Goal: Transaction & Acquisition: Purchase product/service

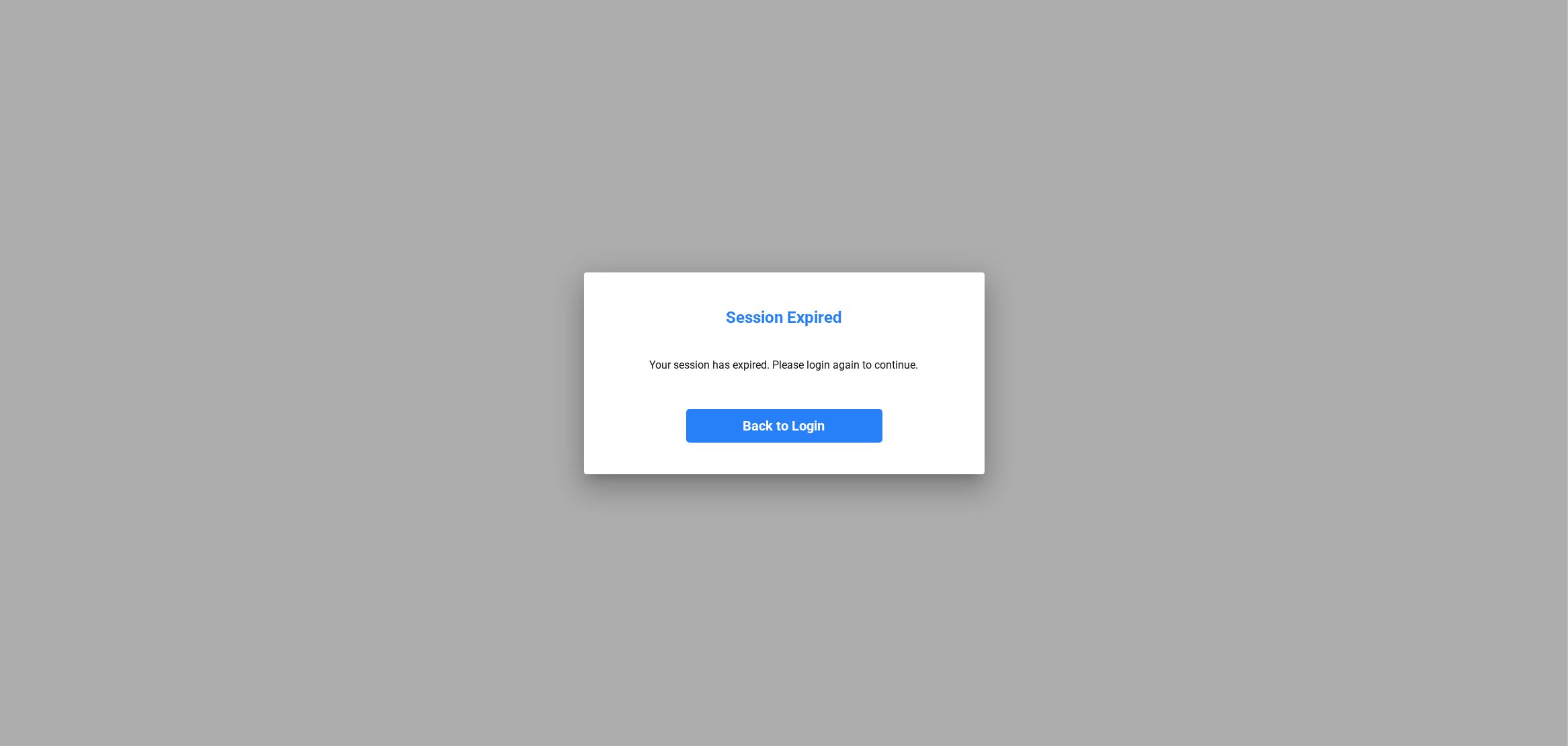
click at [800, 428] on button "Back to Login" at bounding box center [784, 426] width 196 height 34
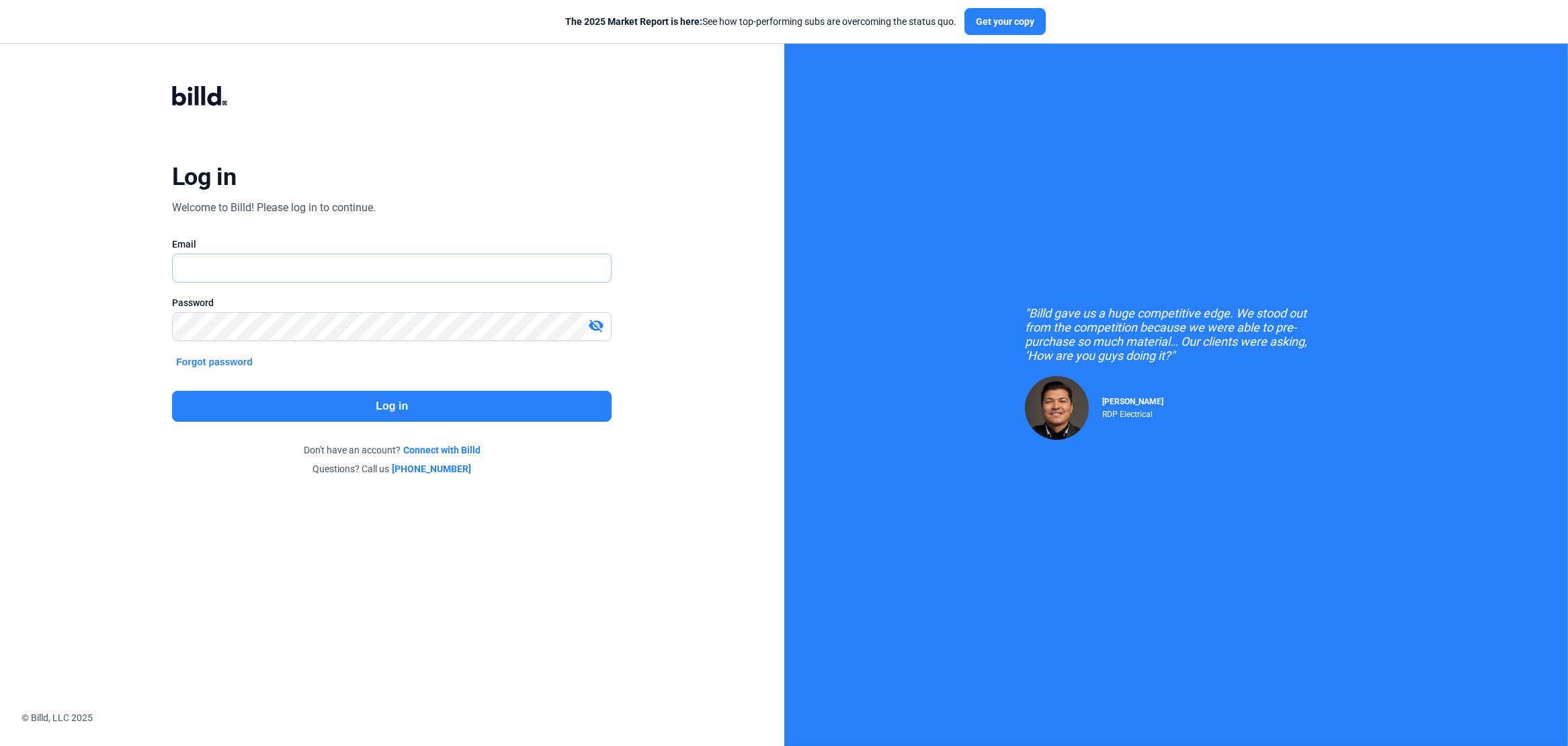
type input "[PERSON_NAME][EMAIL_ADDRESS][DOMAIN_NAME]"
click at [411, 398] on button "Log in" at bounding box center [391, 406] width 439 height 31
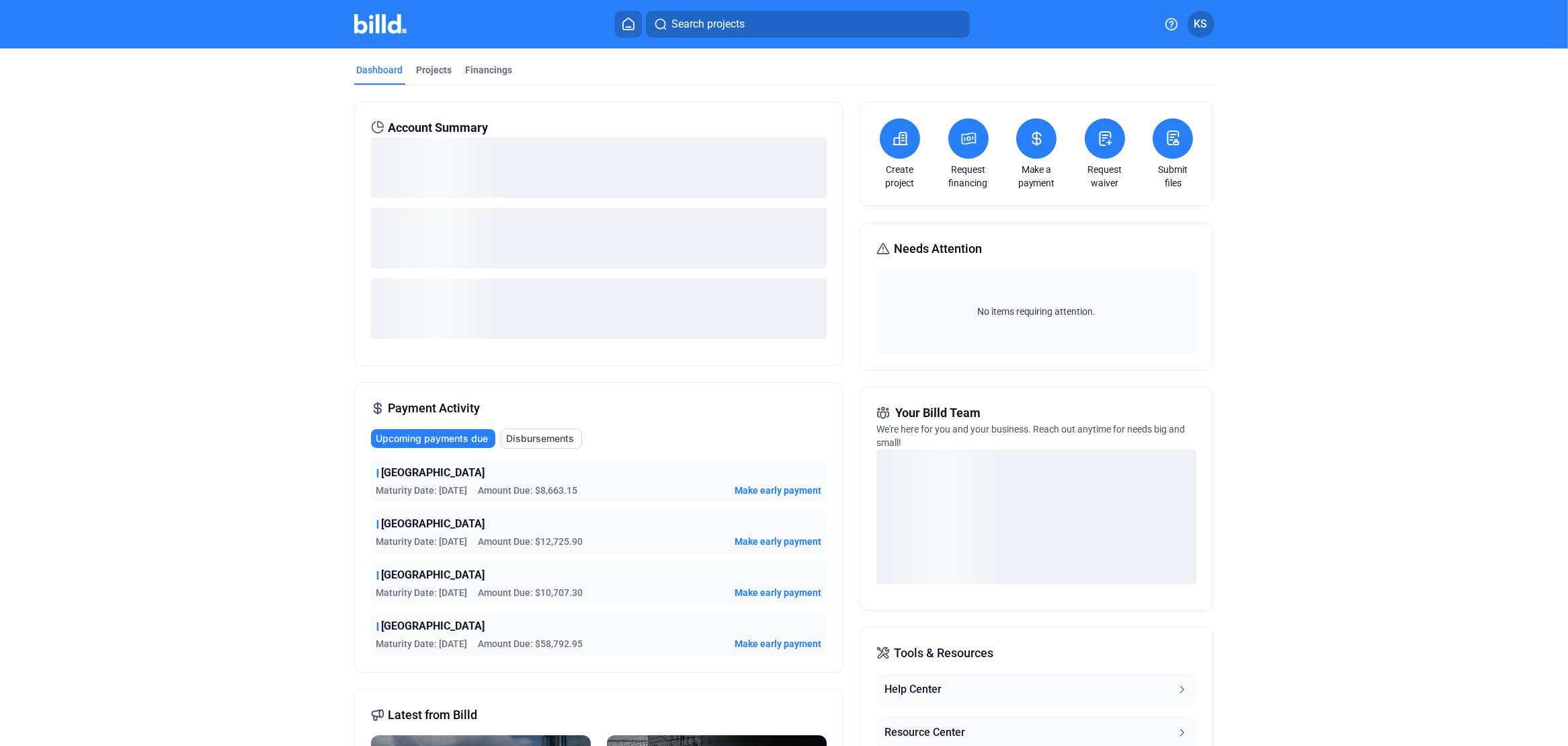
scroll to position [67, 0]
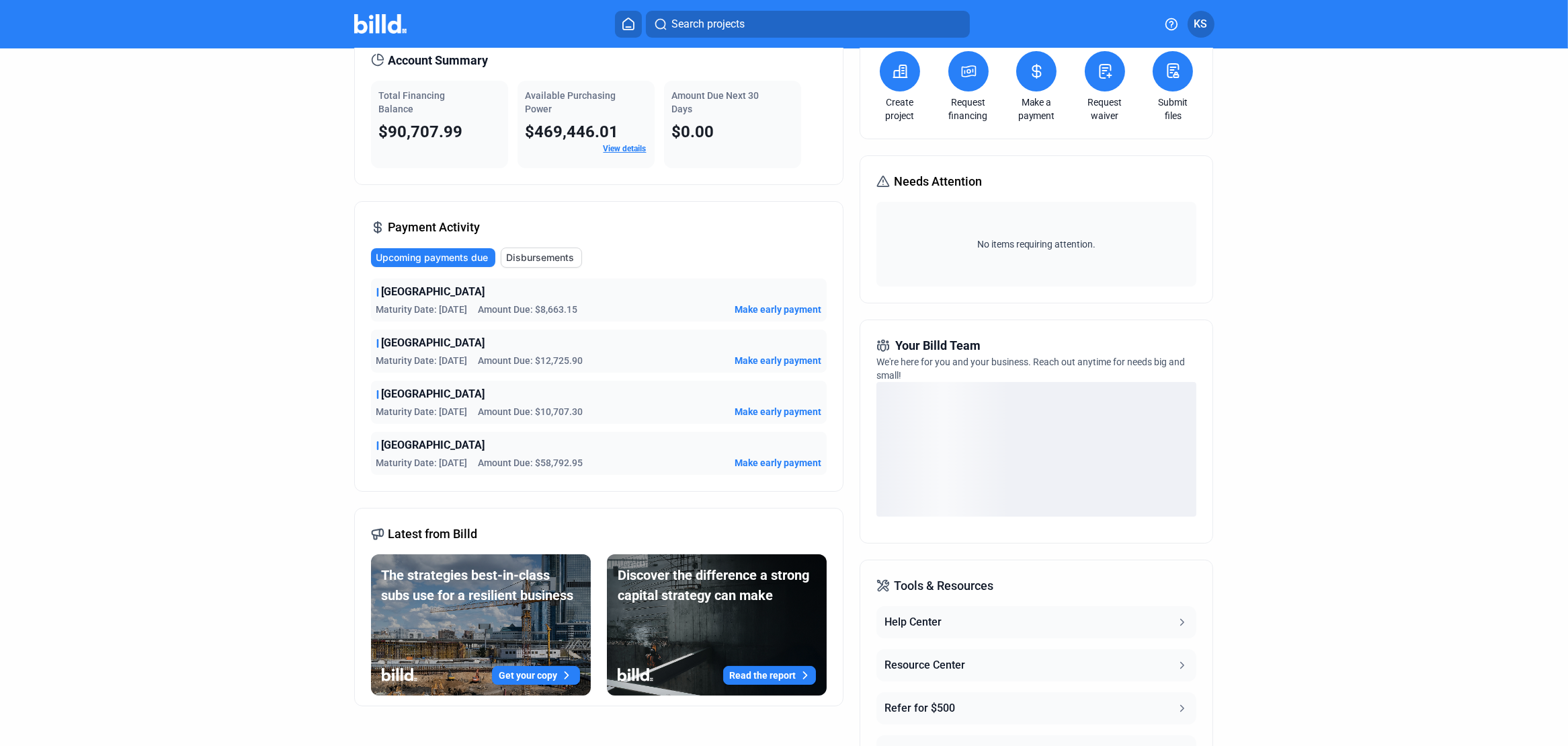
click at [761, 306] on span "Make early payment" at bounding box center [778, 309] width 86 height 13
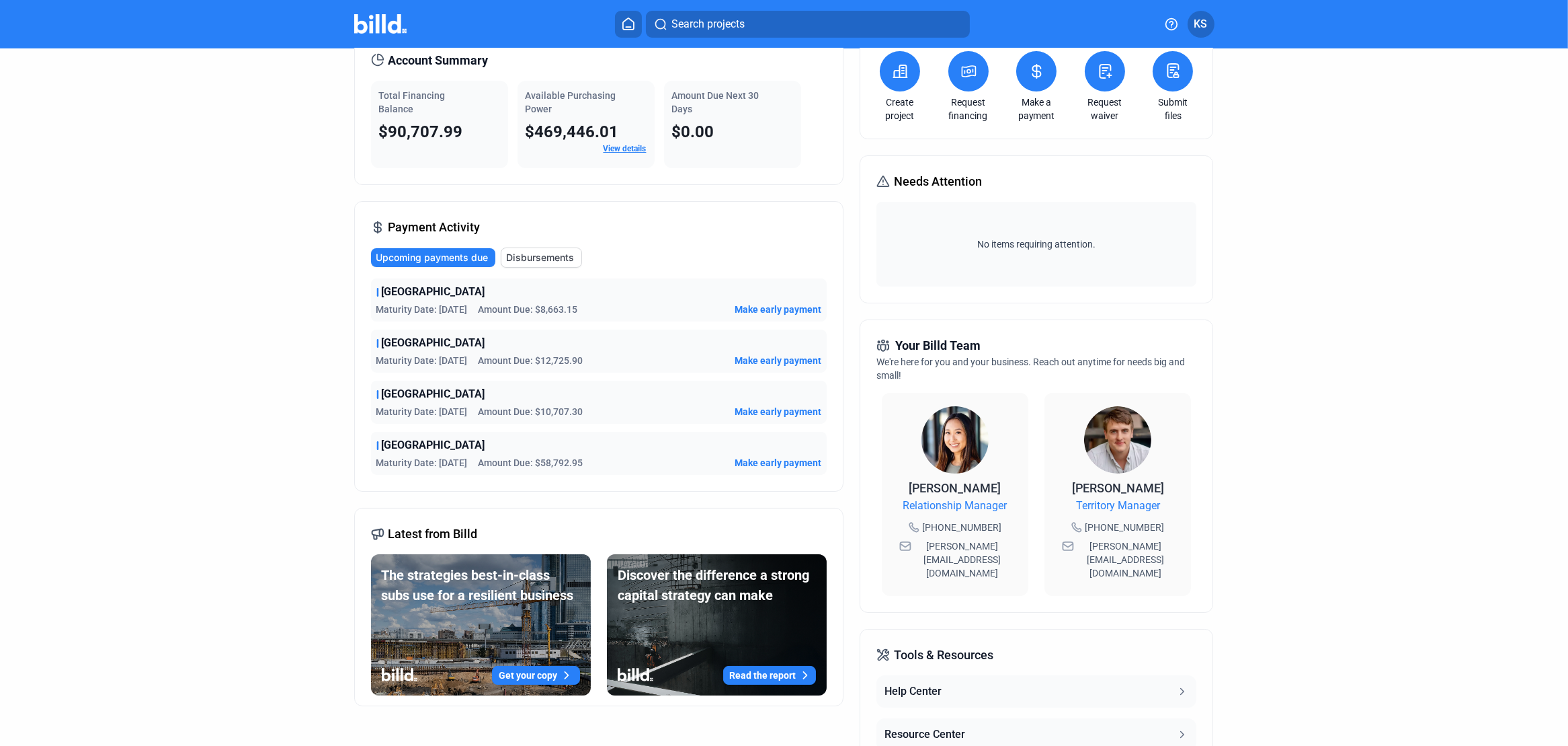
scroll to position [36, 0]
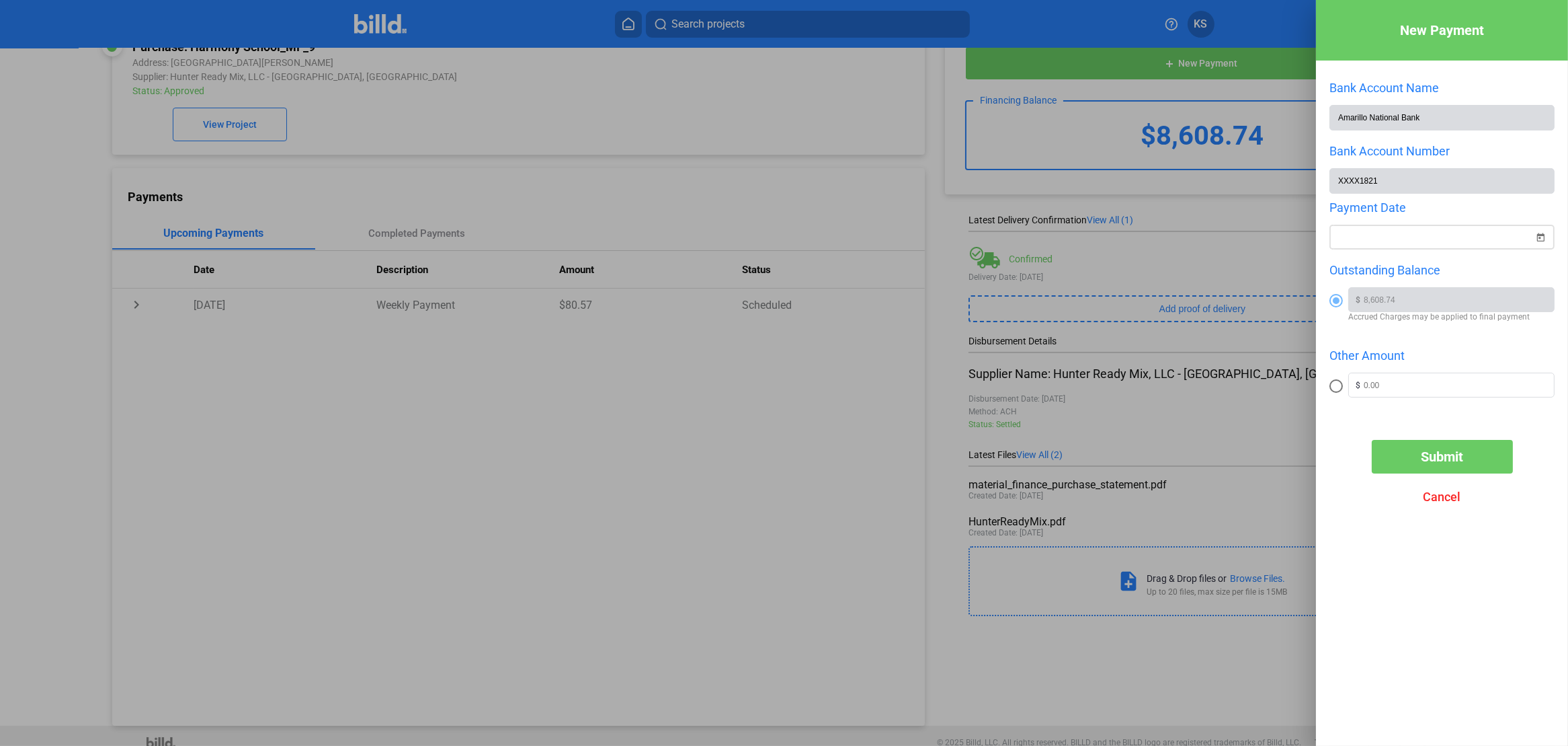
click at [1539, 235] on span "Open calendar" at bounding box center [1540, 229] width 32 height 32
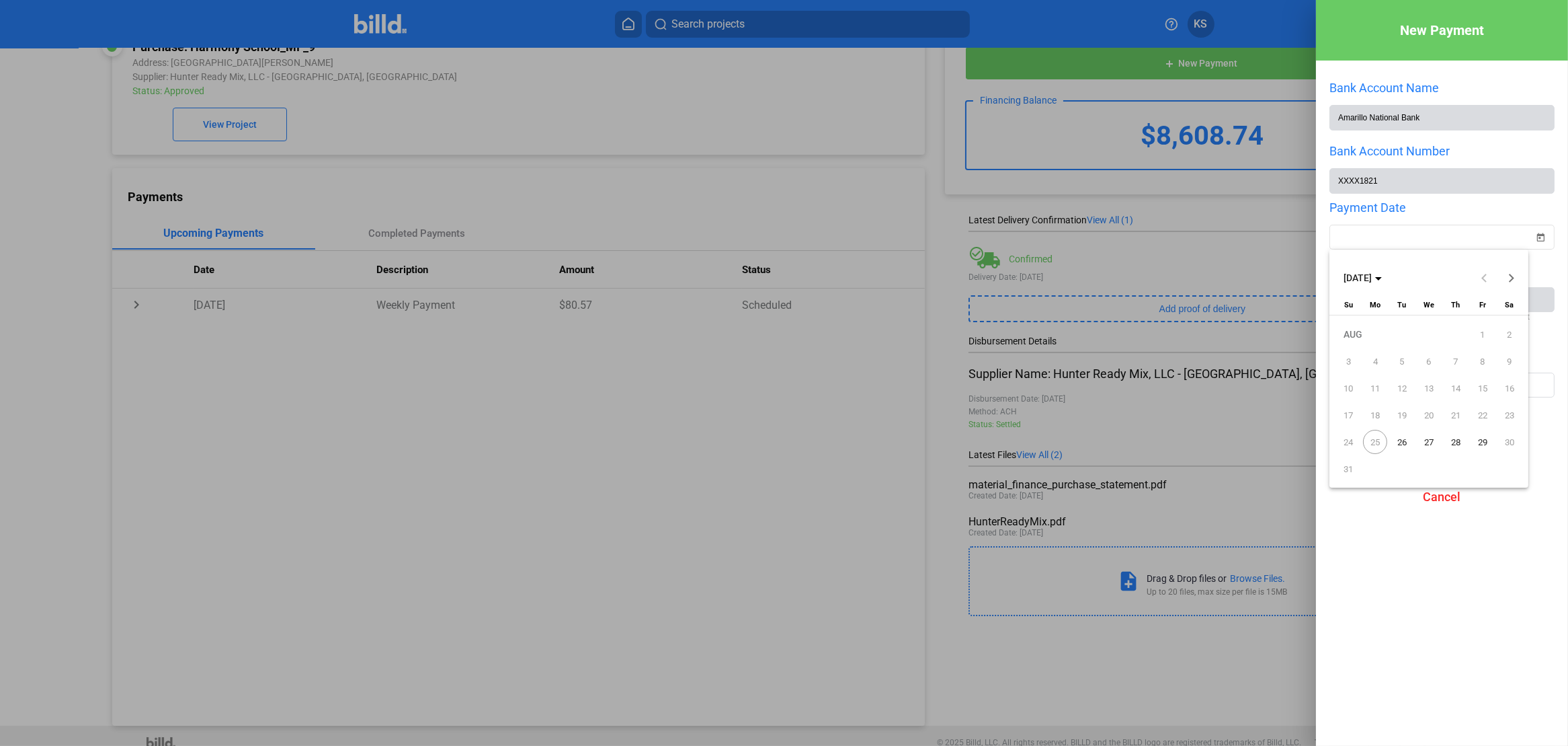
click at [1447, 230] on div at bounding box center [784, 373] width 1568 height 746
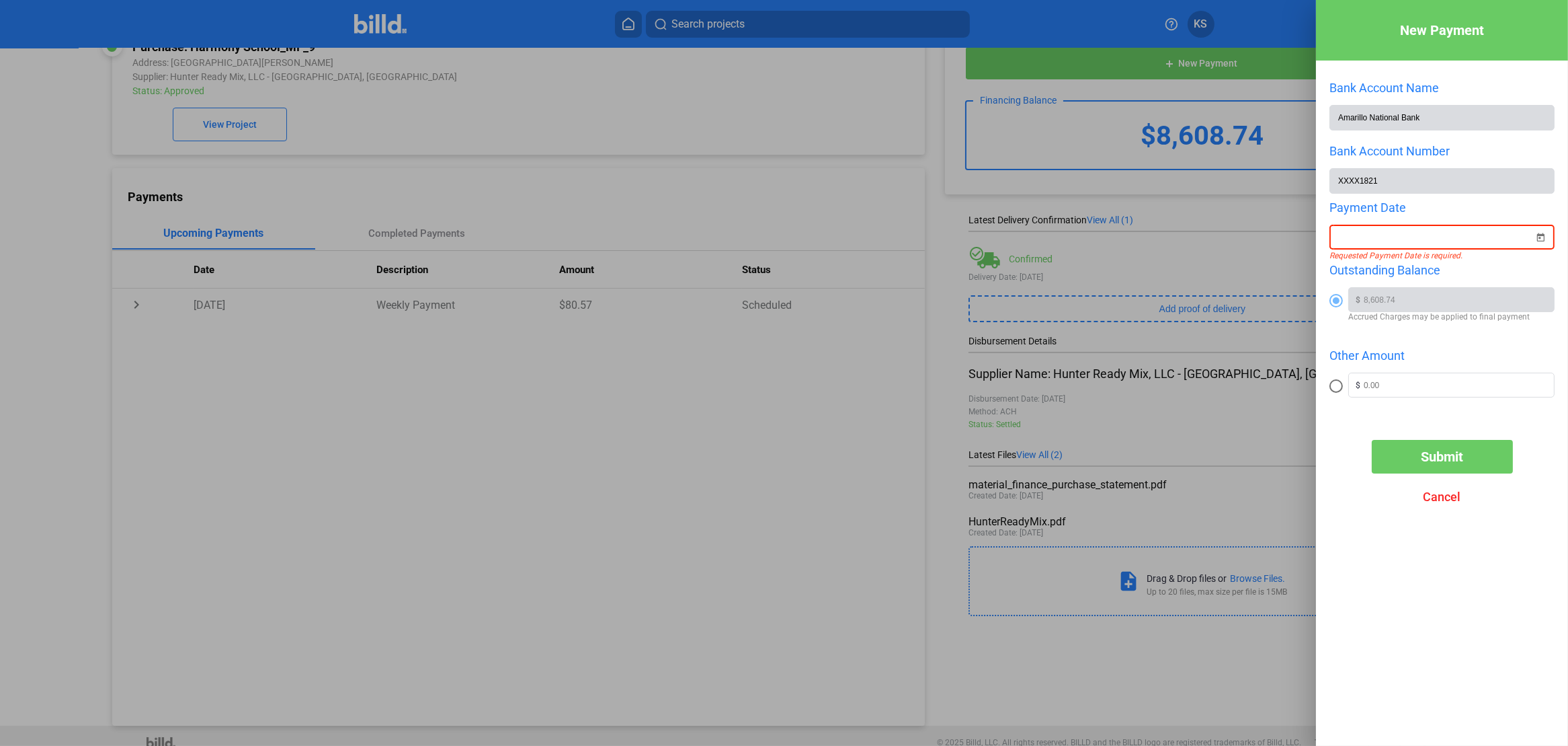
click at [1452, 497] on span "Cancel" at bounding box center [1442, 496] width 37 height 14
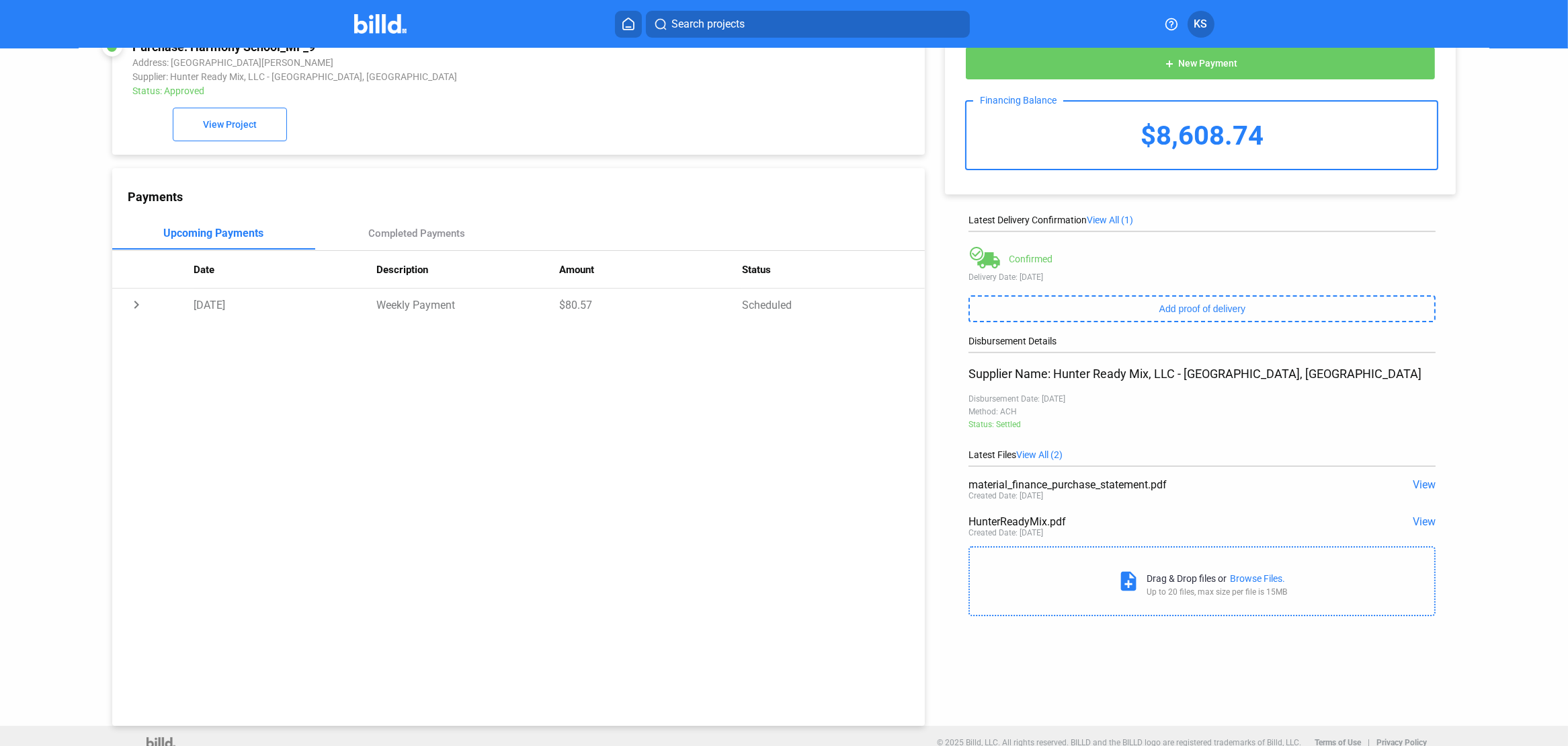
scroll to position [0, 0]
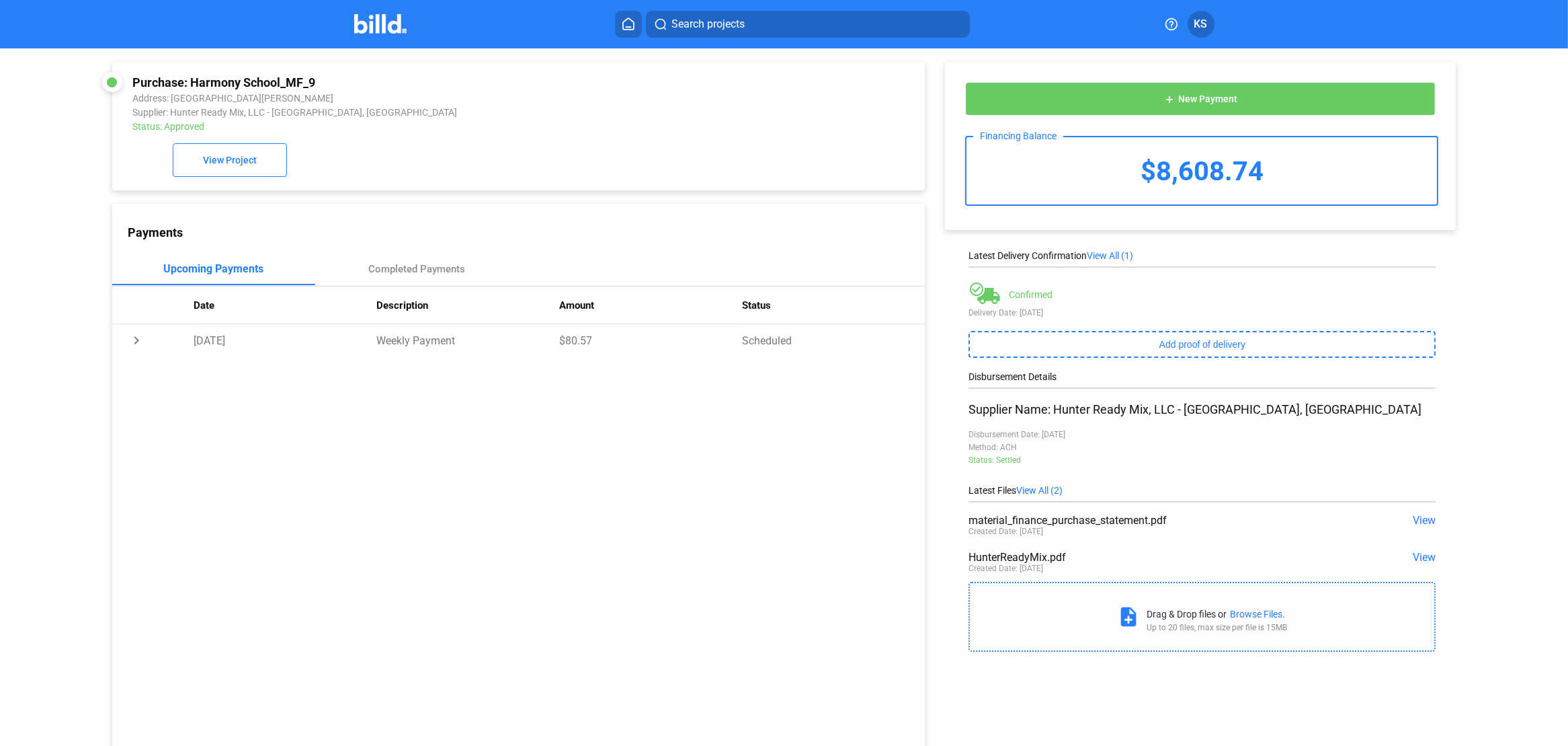
click at [1196, 18] on span "KS" at bounding box center [1201, 24] width 13 height 16
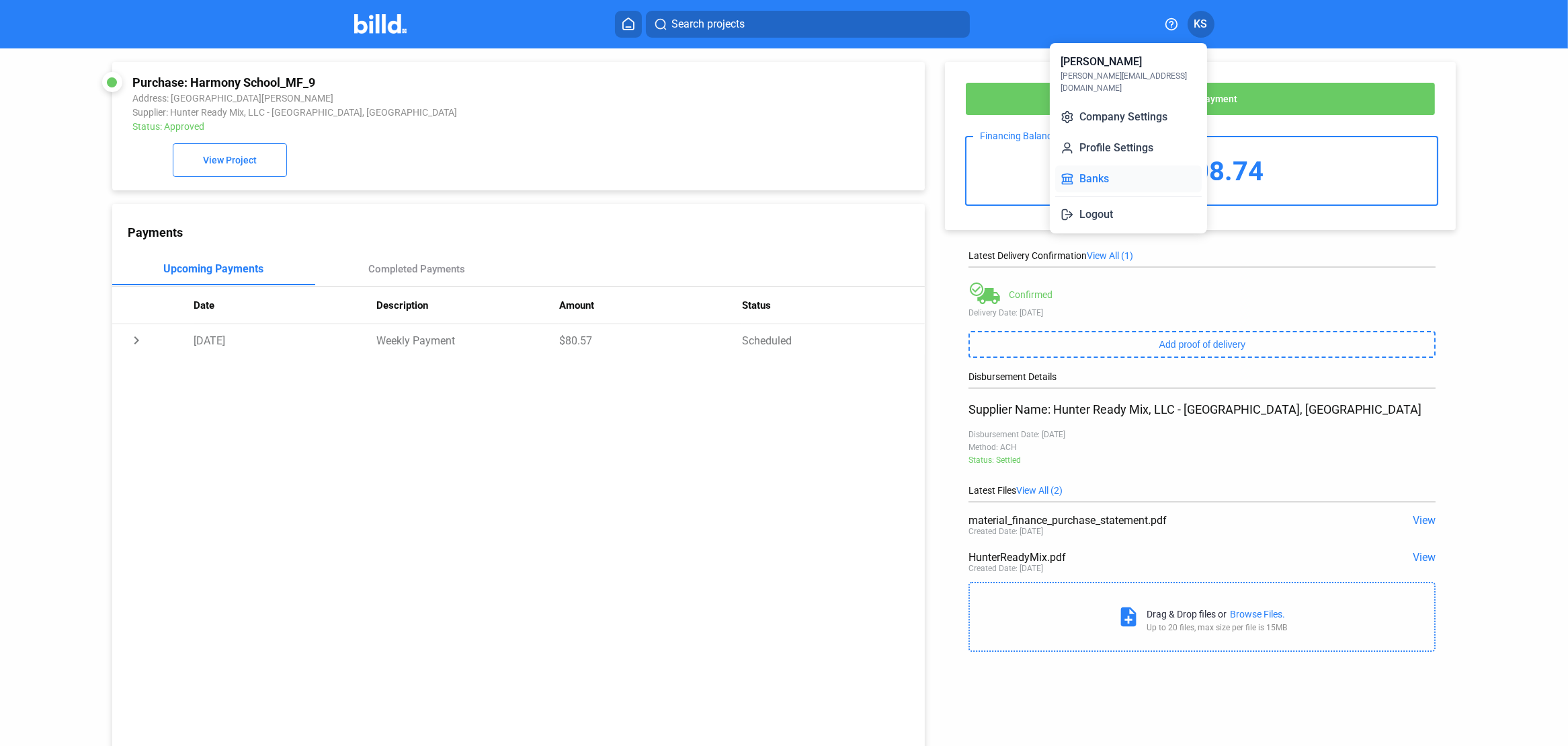
click at [1098, 166] on button "Banks" at bounding box center [1129, 179] width 146 height 27
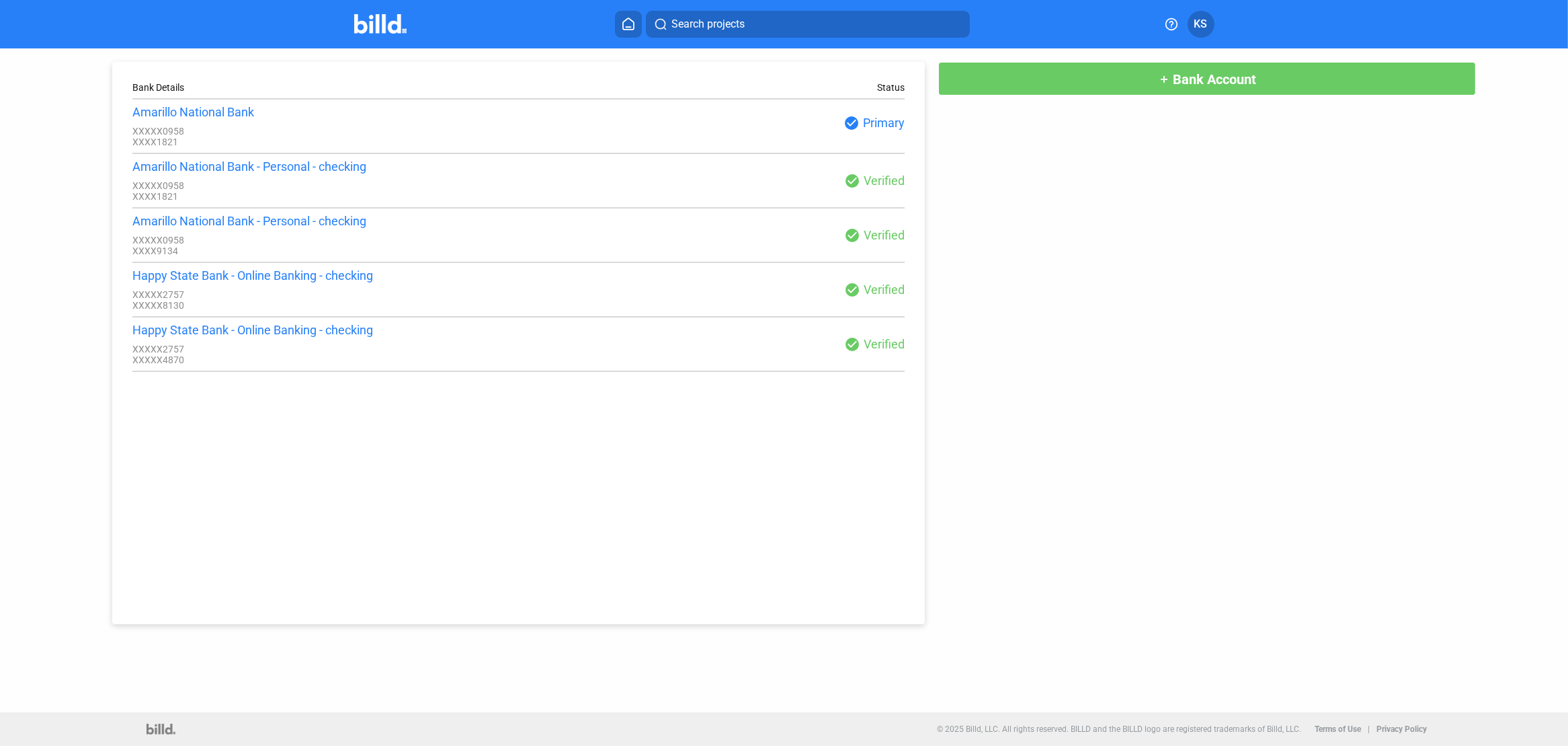
click at [863, 125] on div "check_circle Primary" at bounding box center [713, 123] width 387 height 16
click at [859, 180] on mat-icon "check_circle" at bounding box center [853, 181] width 16 height 16
click at [888, 243] on div "check_circle Verified" at bounding box center [713, 235] width 387 height 16
click at [313, 337] on div "Happy State Bank - Online Banking - checking" at bounding box center [326, 330] width 387 height 14
click at [362, 283] on div "Happy State Bank - Online Banking - checking" at bounding box center [326, 275] width 387 height 14
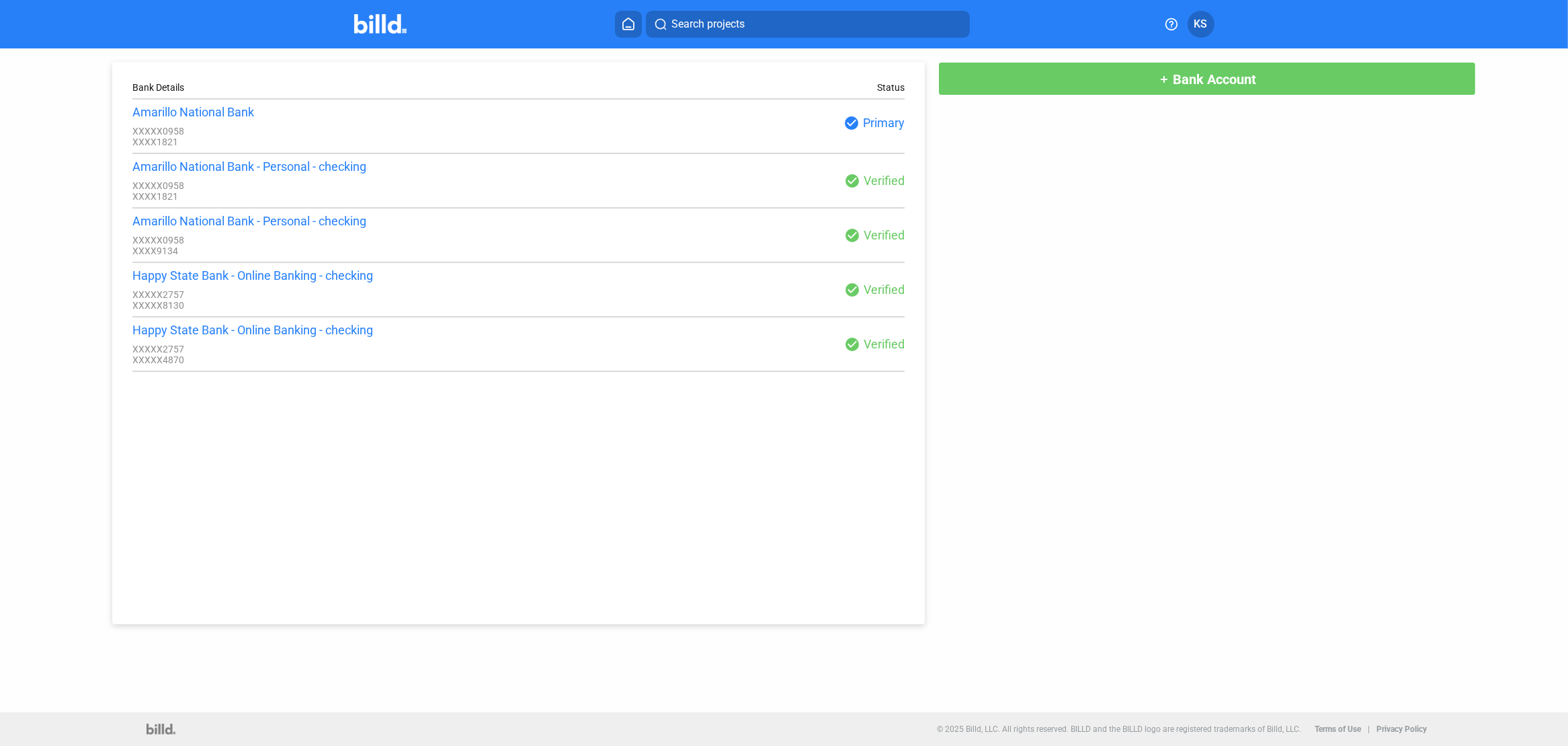
click at [1198, 26] on span "KS" at bounding box center [1201, 24] width 13 height 16
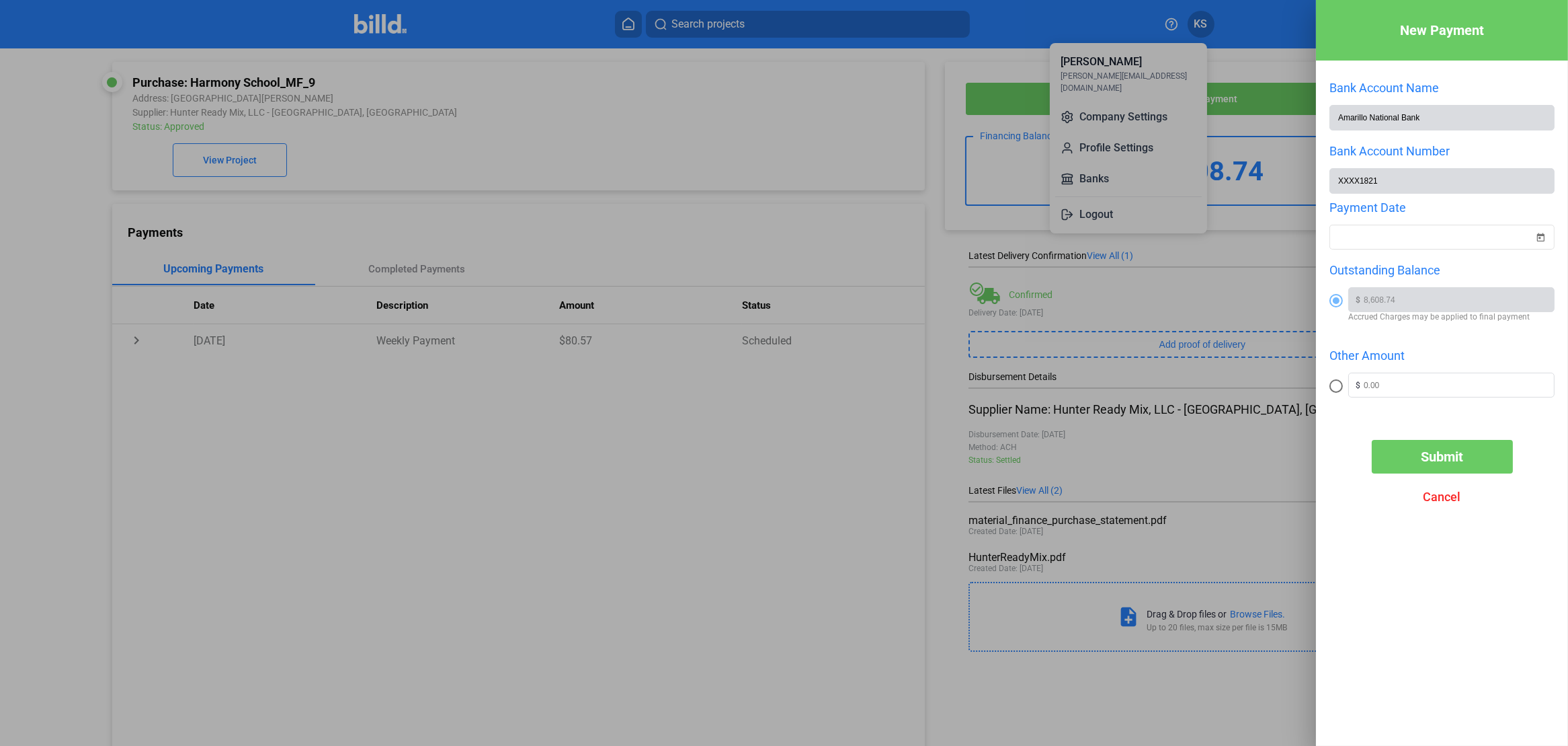
click at [1445, 499] on span "Cancel" at bounding box center [1442, 496] width 37 height 14
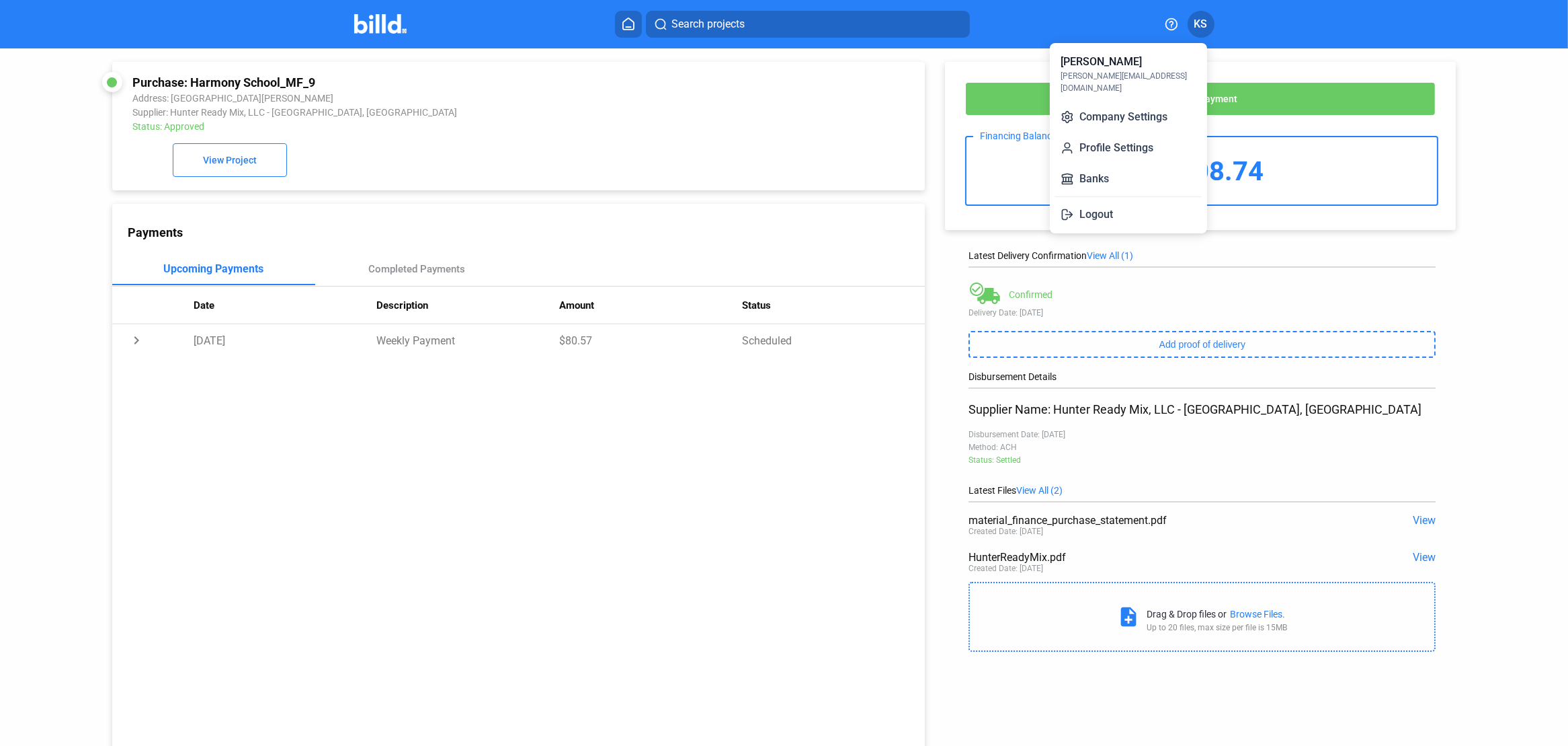
click at [658, 122] on div at bounding box center [784, 373] width 1568 height 746
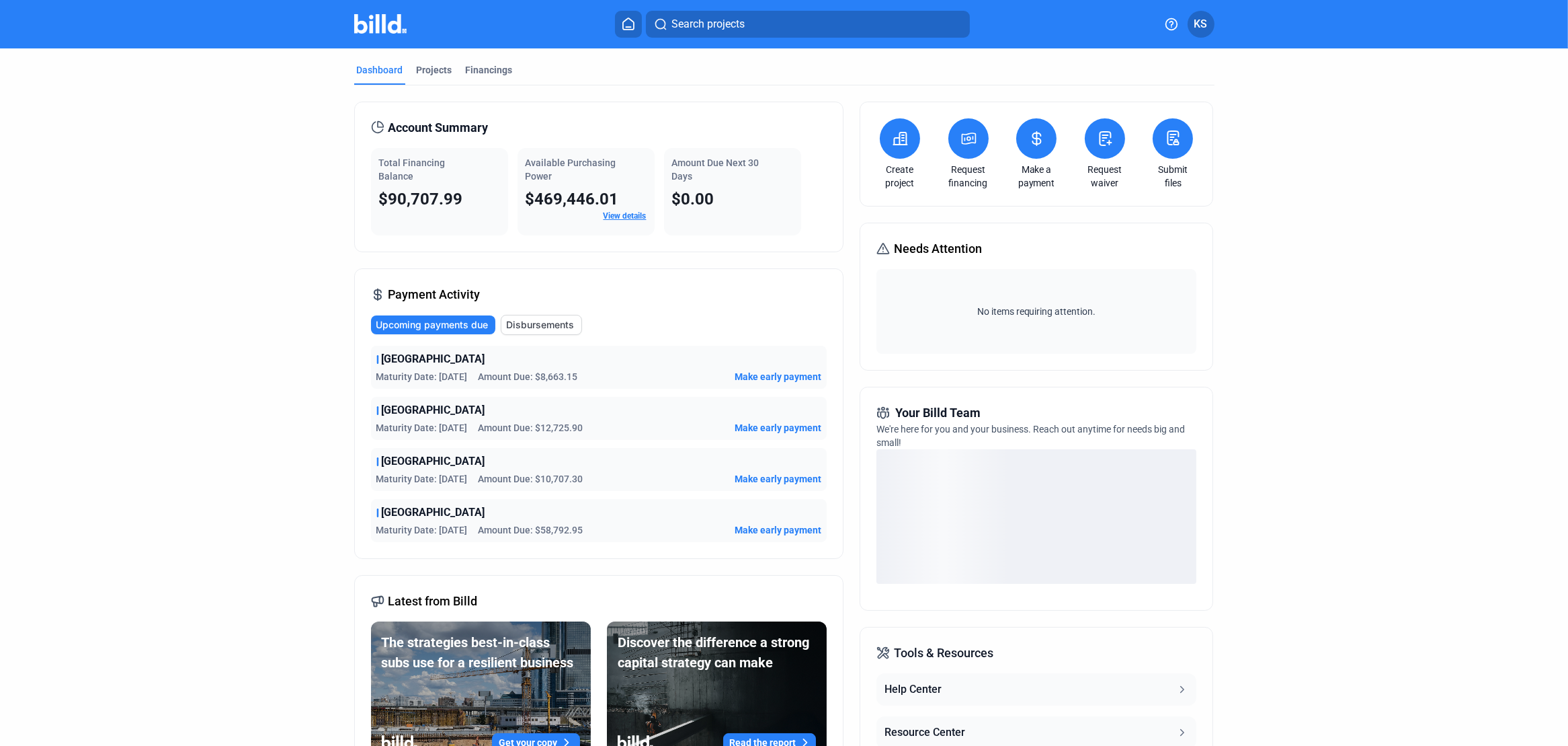
click at [1033, 146] on button at bounding box center [1036, 138] width 40 height 40
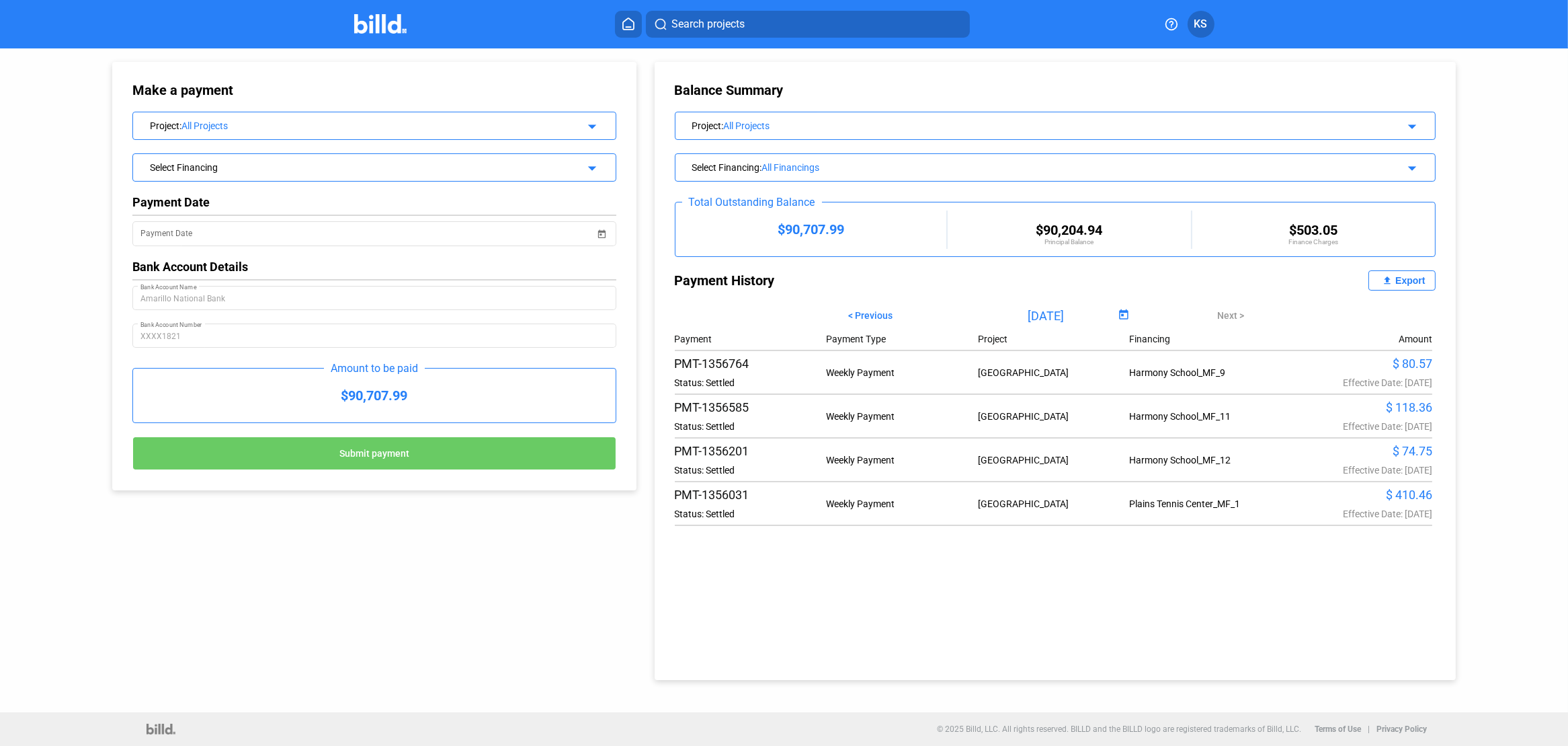
click at [593, 166] on mat-icon "arrow_drop_down" at bounding box center [591, 166] width 16 height 16
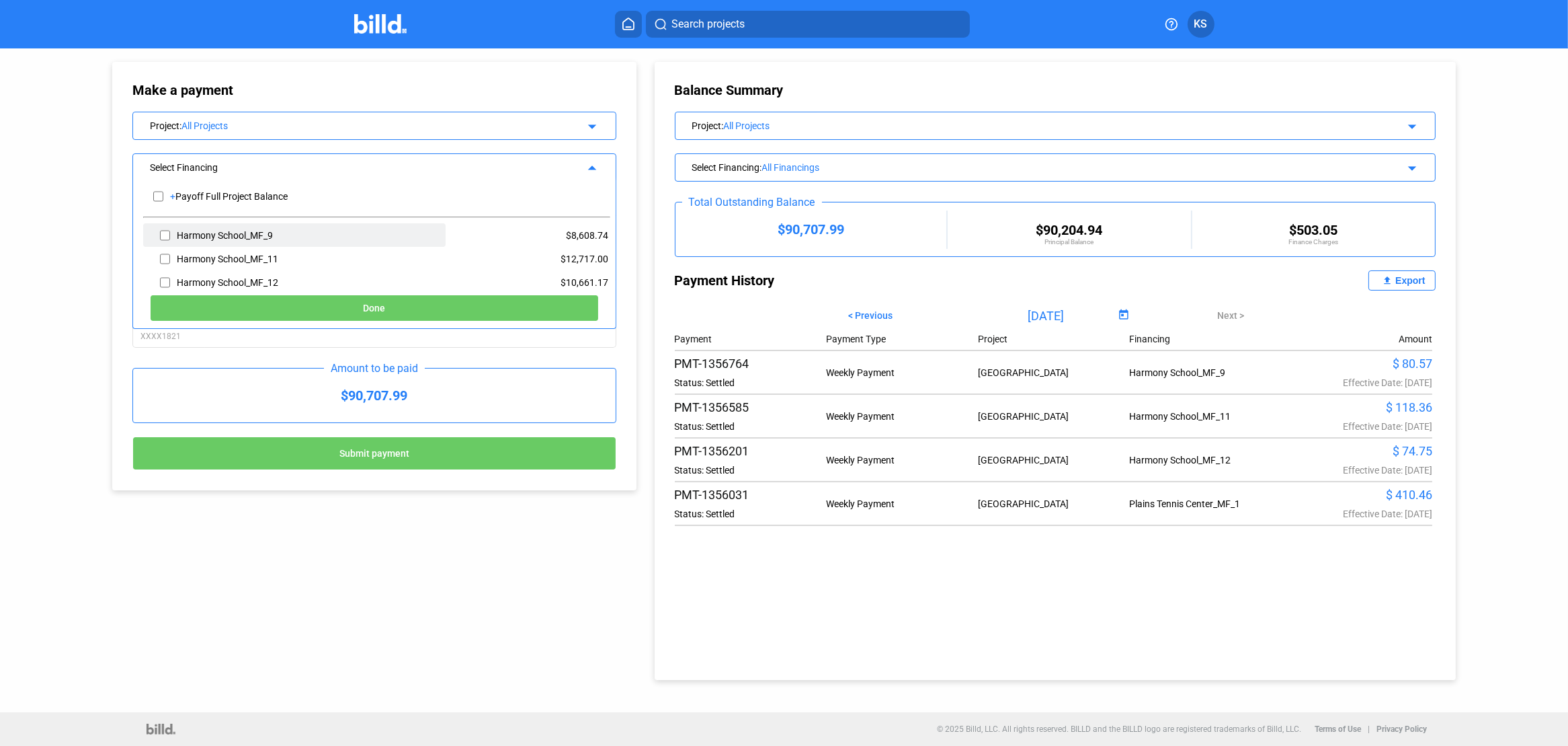
click at [163, 233] on input "checkbox" at bounding box center [165, 235] width 10 height 20
checkbox input "true"
click at [161, 255] on input "checkbox" at bounding box center [165, 258] width 10 height 20
checkbox input "true"
click at [163, 276] on input "checkbox" at bounding box center [165, 283] width 10 height 20
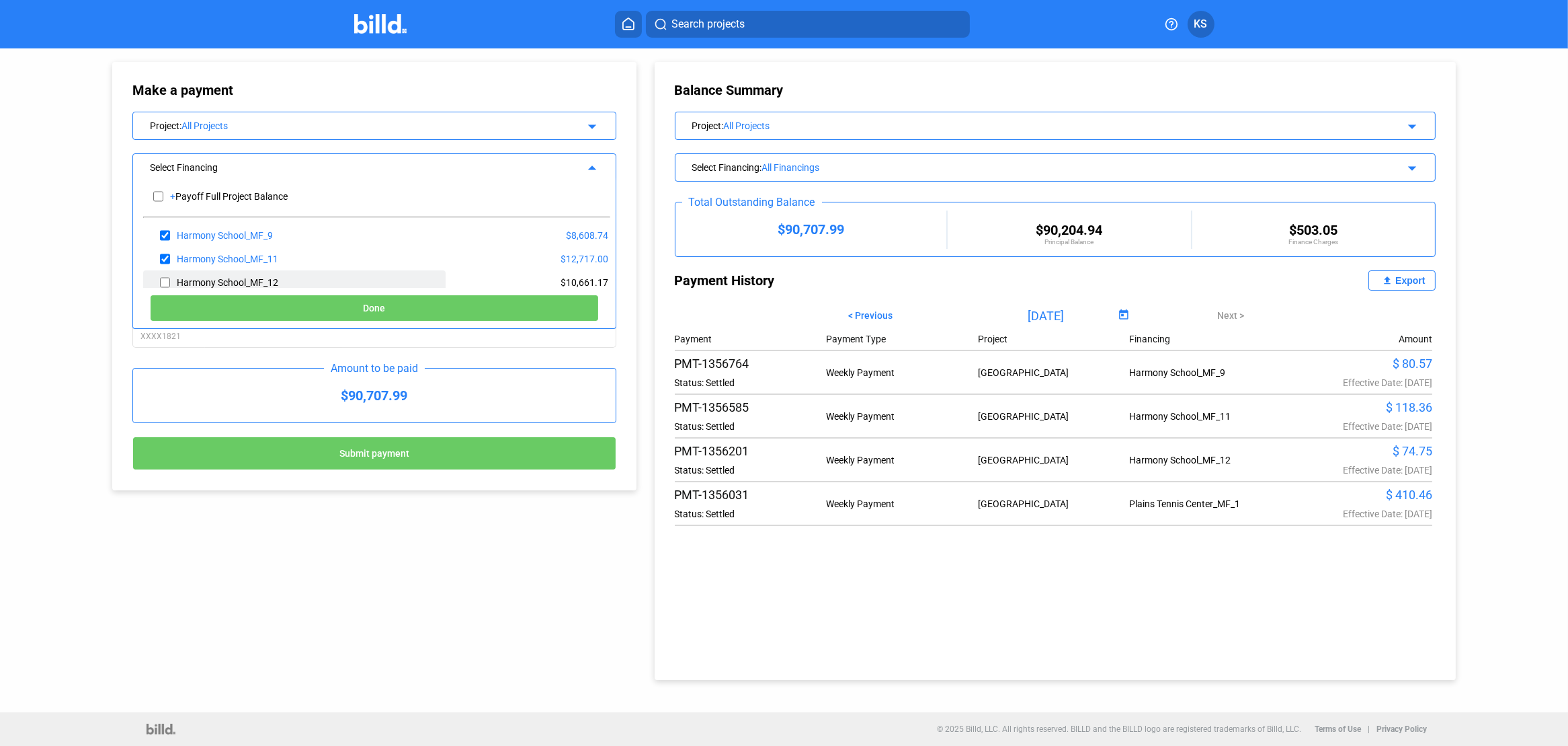
checkbox input "true"
click at [393, 310] on button "Done" at bounding box center [374, 307] width 449 height 27
type input "[DATE]"
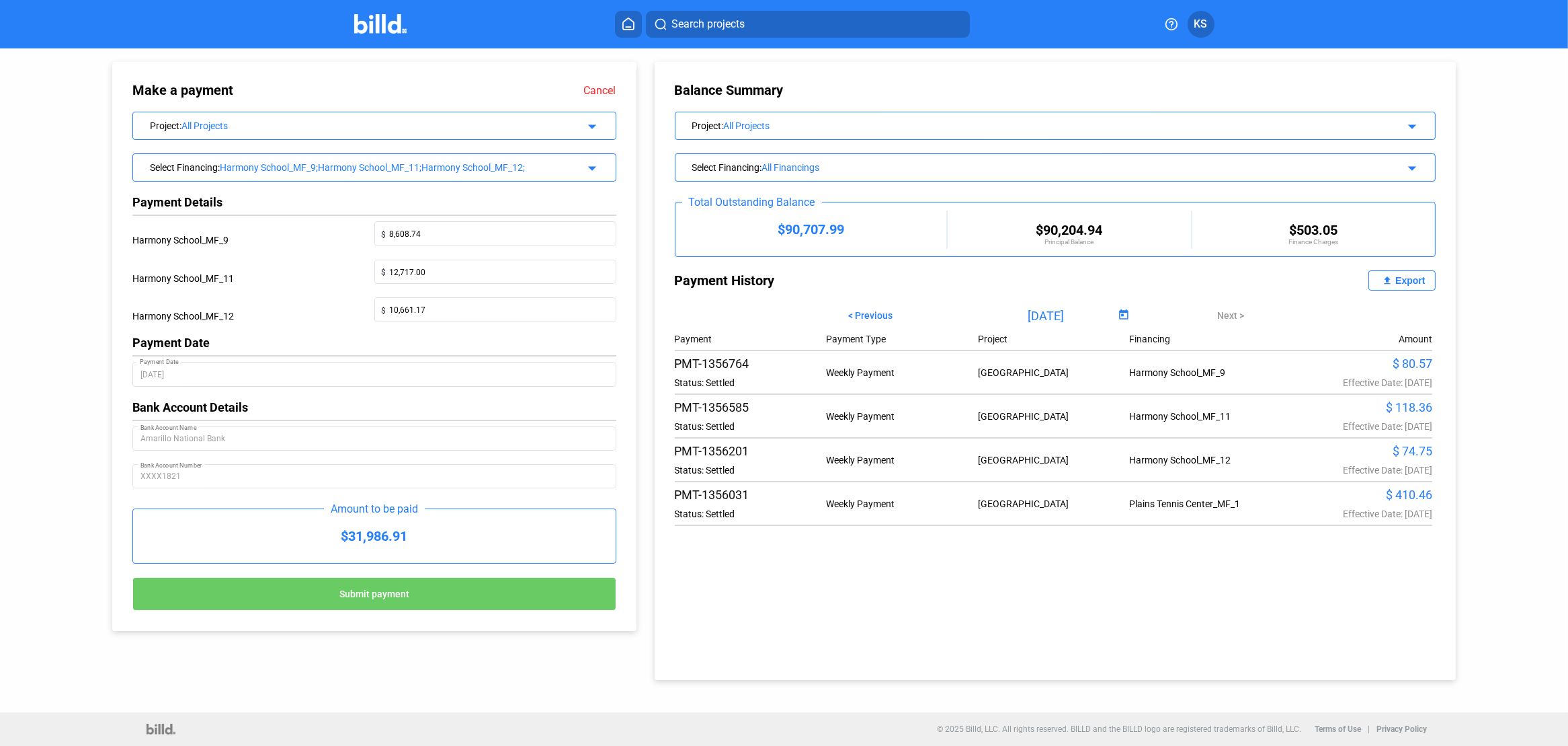
click at [624, 27] on icon at bounding box center [628, 24] width 13 height 12
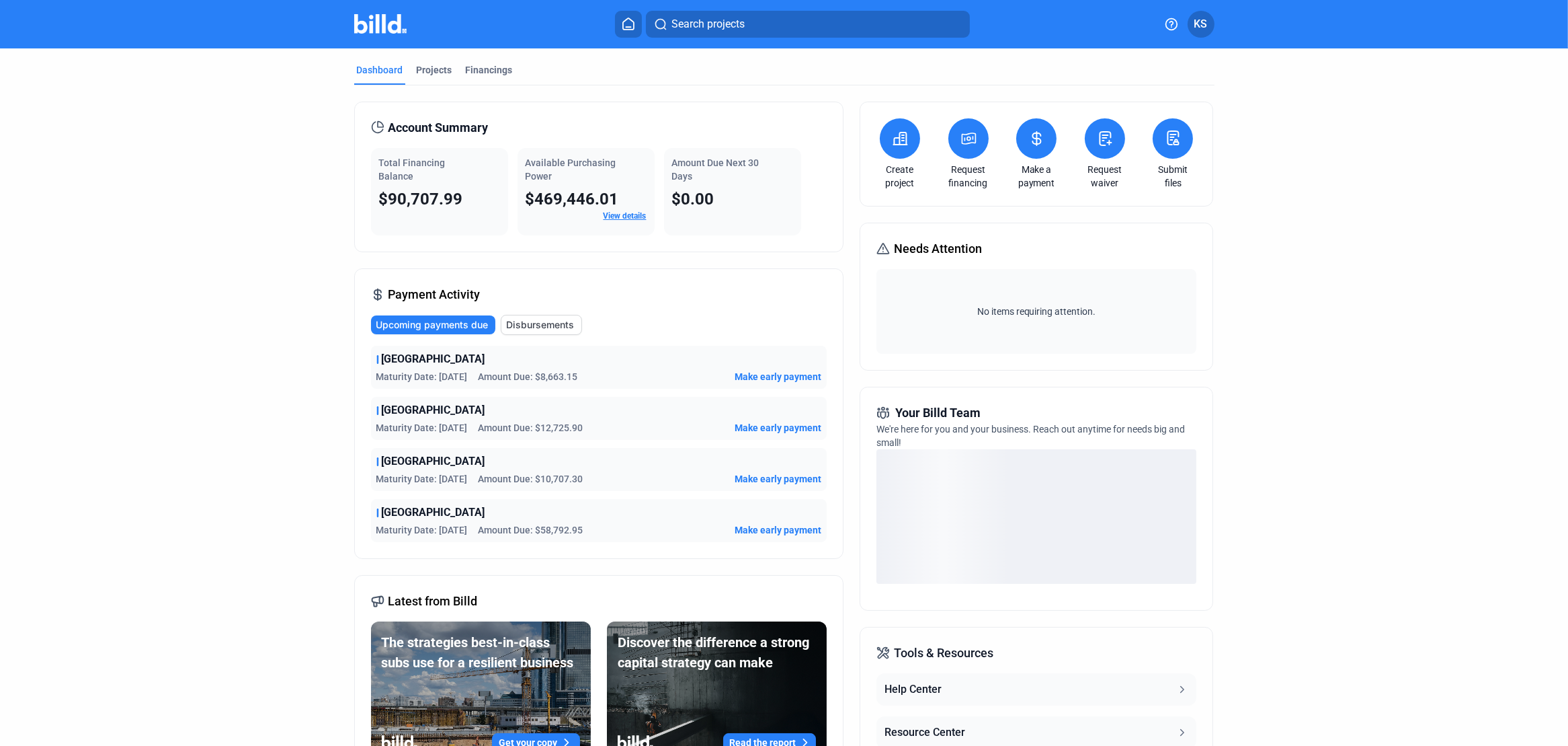
click at [1197, 26] on span "KS" at bounding box center [1201, 24] width 13 height 16
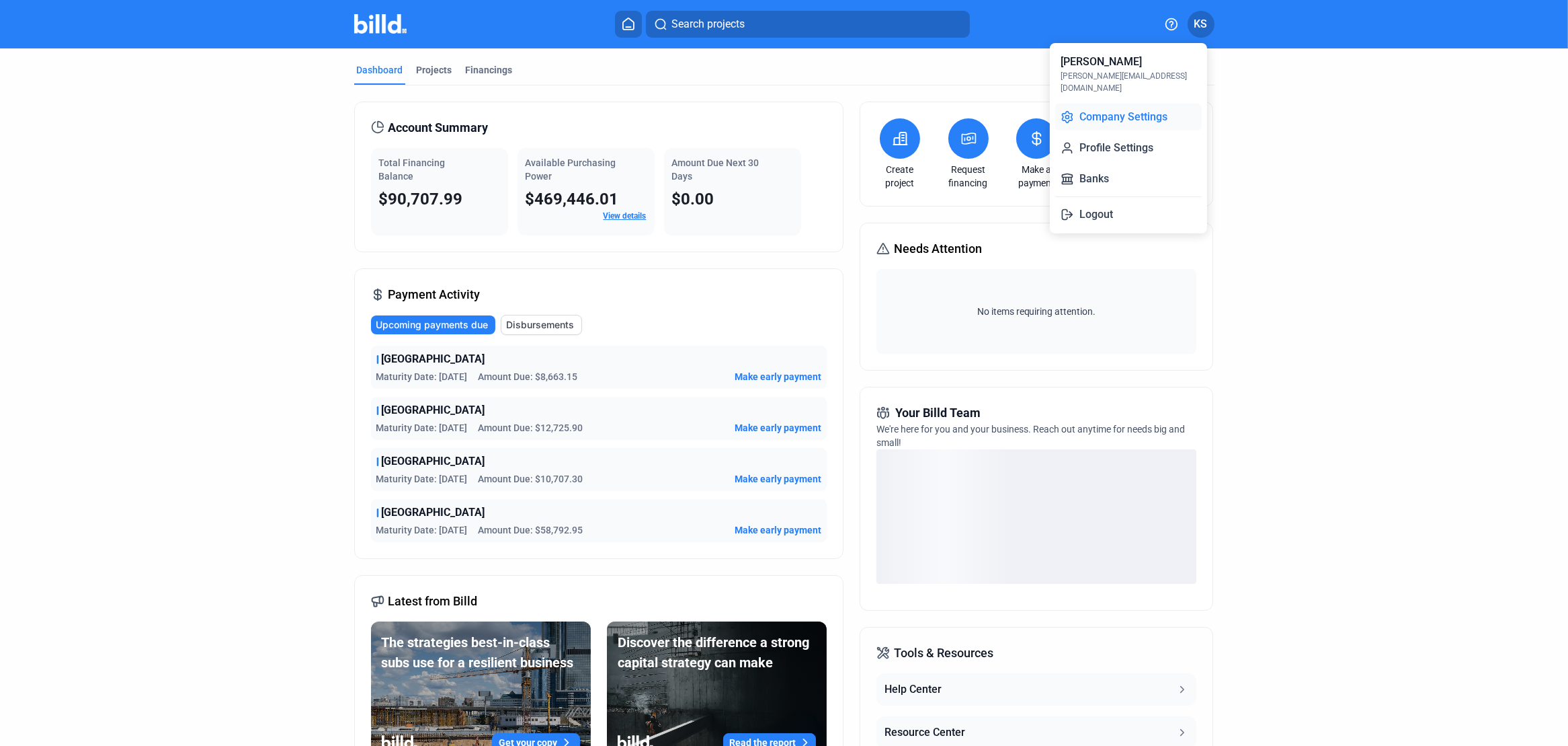
click at [1124, 103] on button "Company Settings" at bounding box center [1129, 117] width 146 height 27
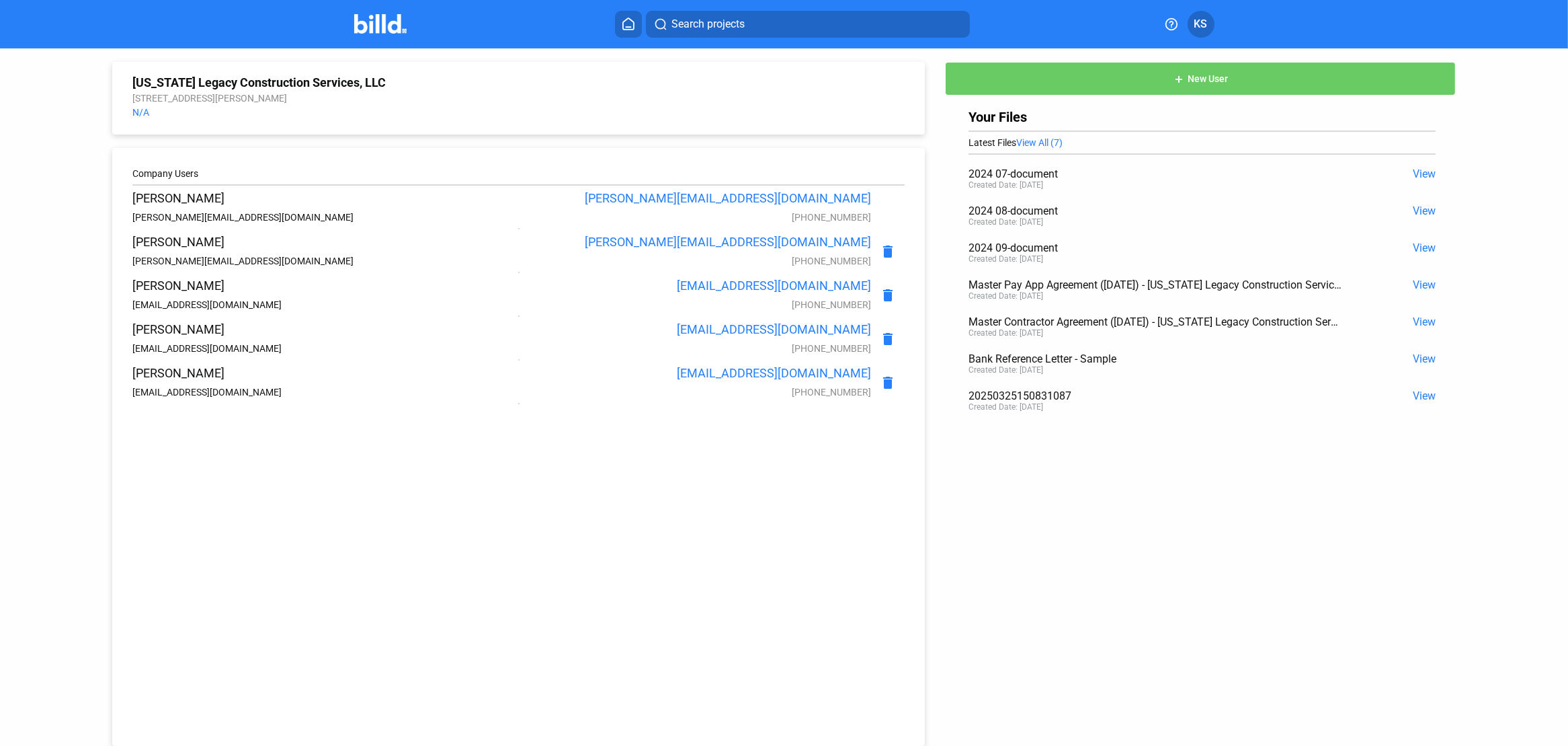
click at [1203, 24] on span "KS" at bounding box center [1201, 24] width 13 height 16
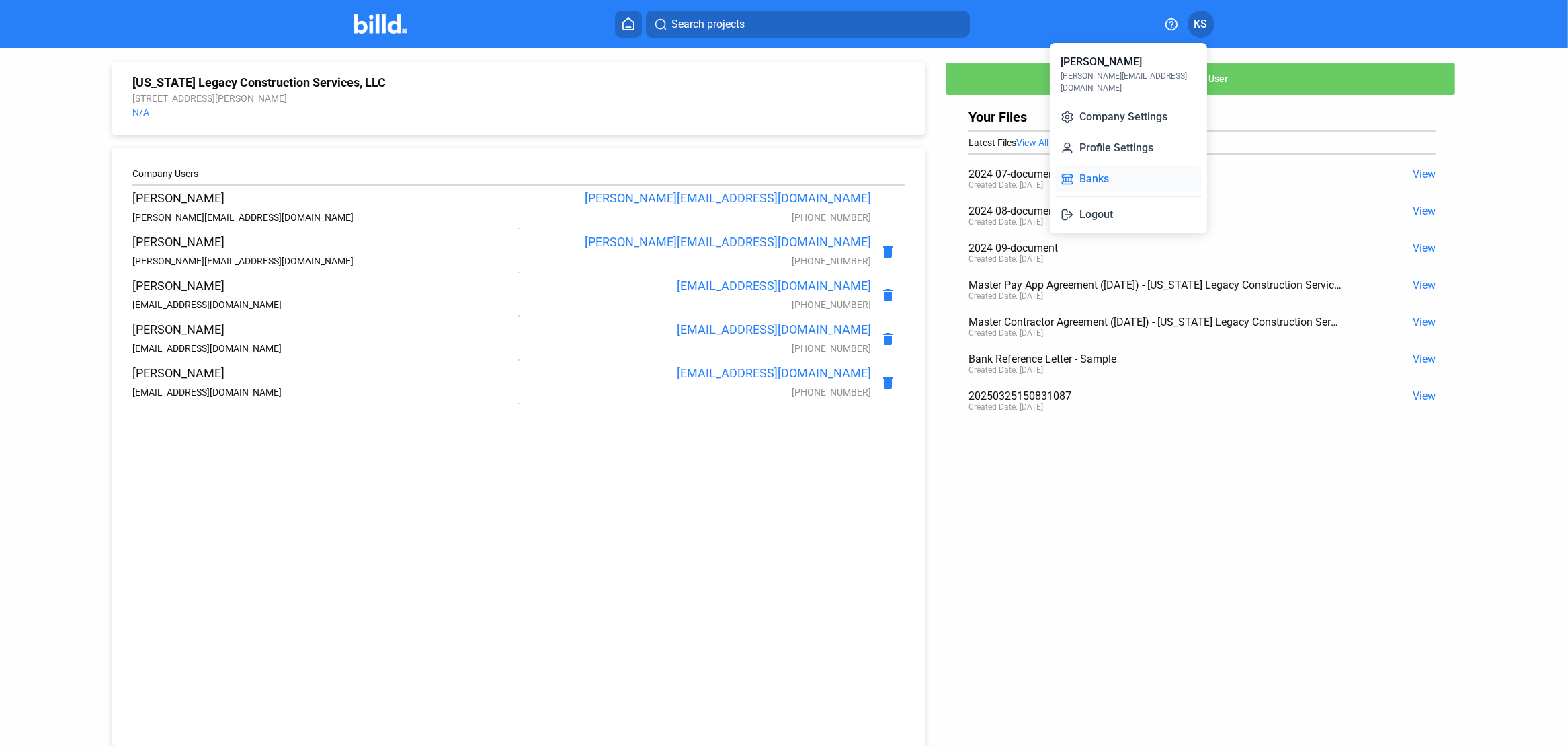
click at [1108, 166] on button "Banks" at bounding box center [1129, 179] width 146 height 27
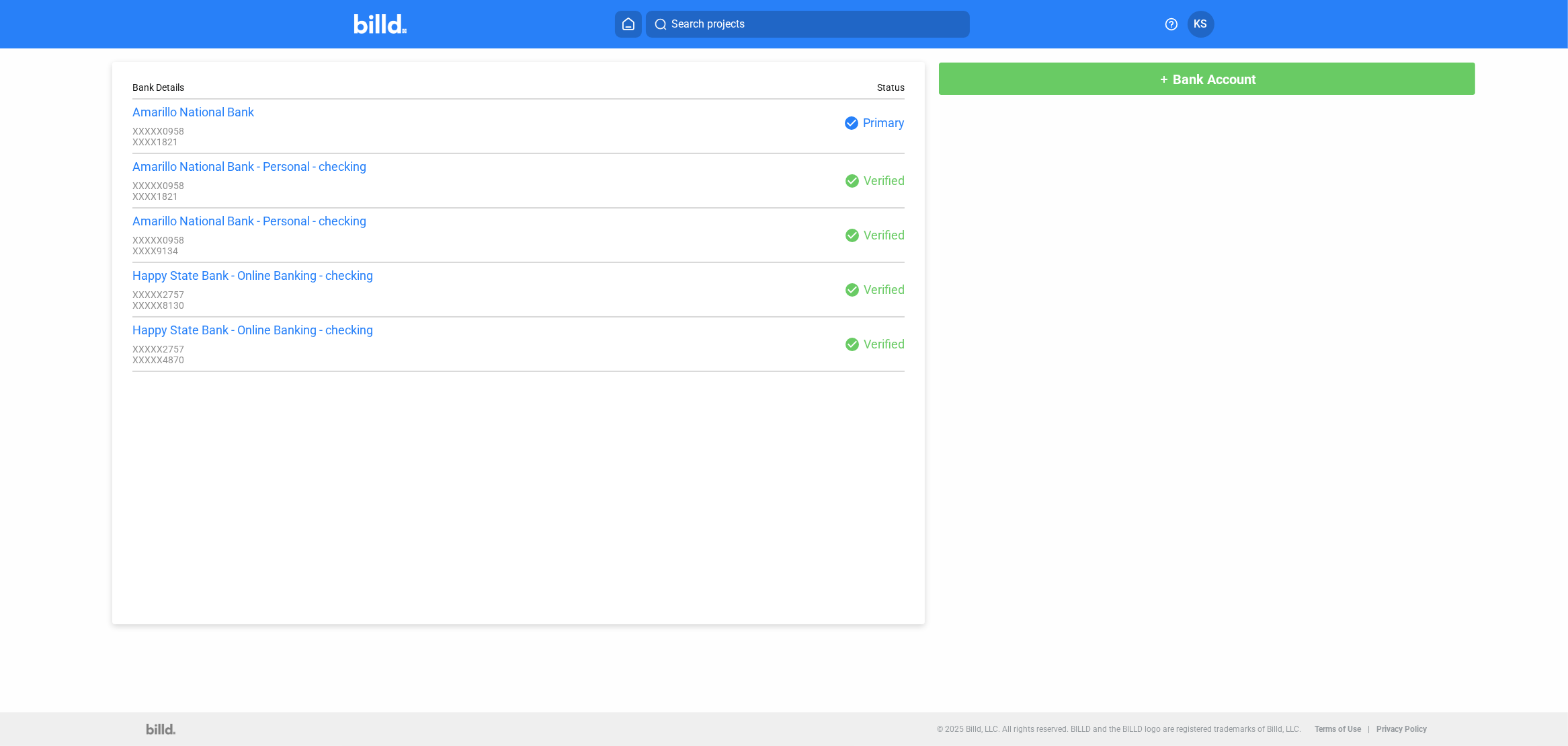
click at [902, 90] on div "Status" at bounding box center [891, 87] width 28 height 11
click at [879, 178] on div "check_circle Verified" at bounding box center [713, 181] width 387 height 16
click at [859, 238] on mat-icon "check_circle" at bounding box center [853, 235] width 16 height 16
click at [868, 296] on div "check_circle Verified" at bounding box center [713, 290] width 387 height 16
click at [853, 349] on mat-icon "check_circle" at bounding box center [853, 344] width 16 height 16
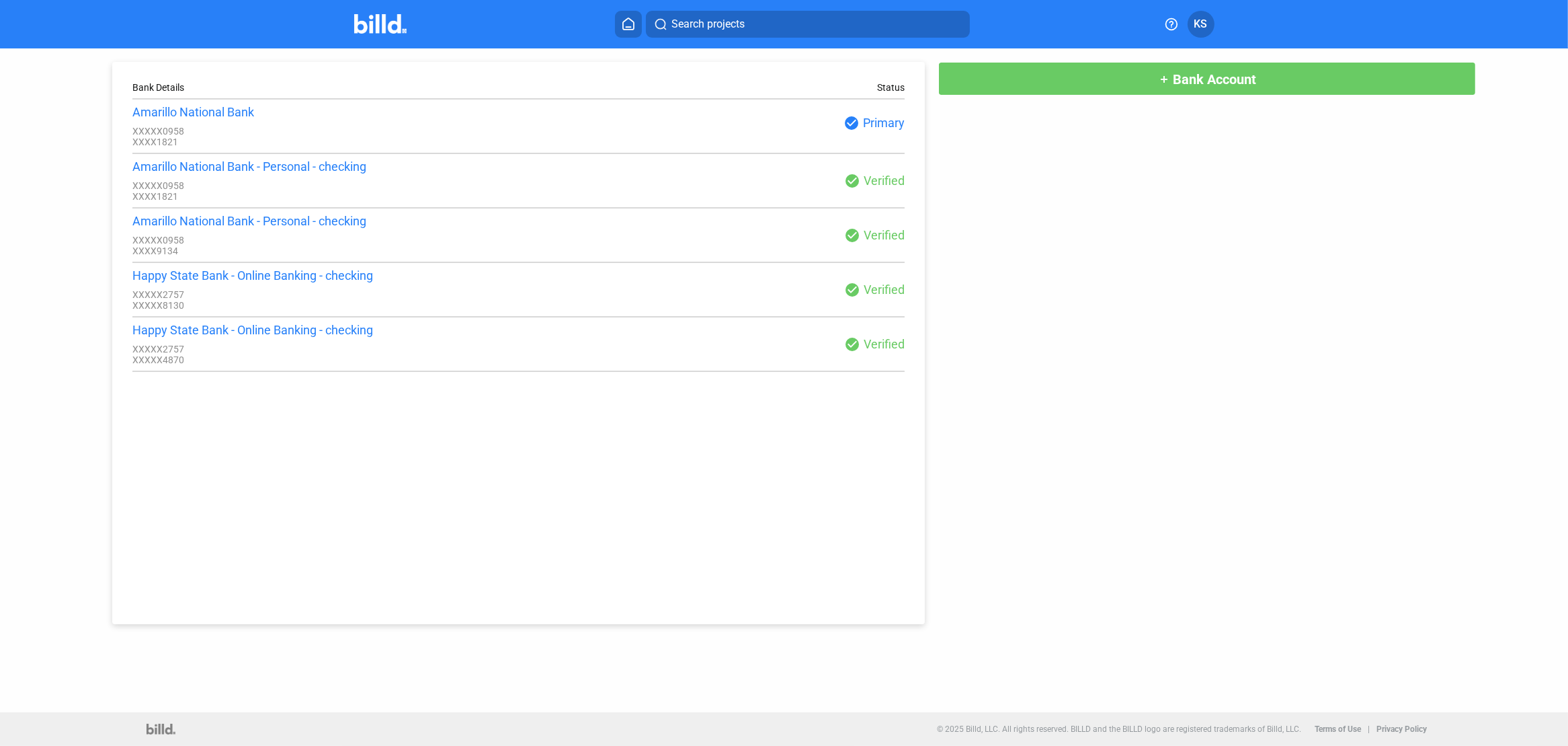
click at [278, 336] on div "Happy State Bank - Online Banking - checking" at bounding box center [326, 330] width 387 height 14
click at [193, 296] on div "XXXXX2757" at bounding box center [326, 294] width 387 height 11
click at [239, 252] on div "XXXX9134" at bounding box center [326, 250] width 387 height 11
click at [628, 18] on icon at bounding box center [628, 24] width 13 height 12
